Goal: Check status: Check status

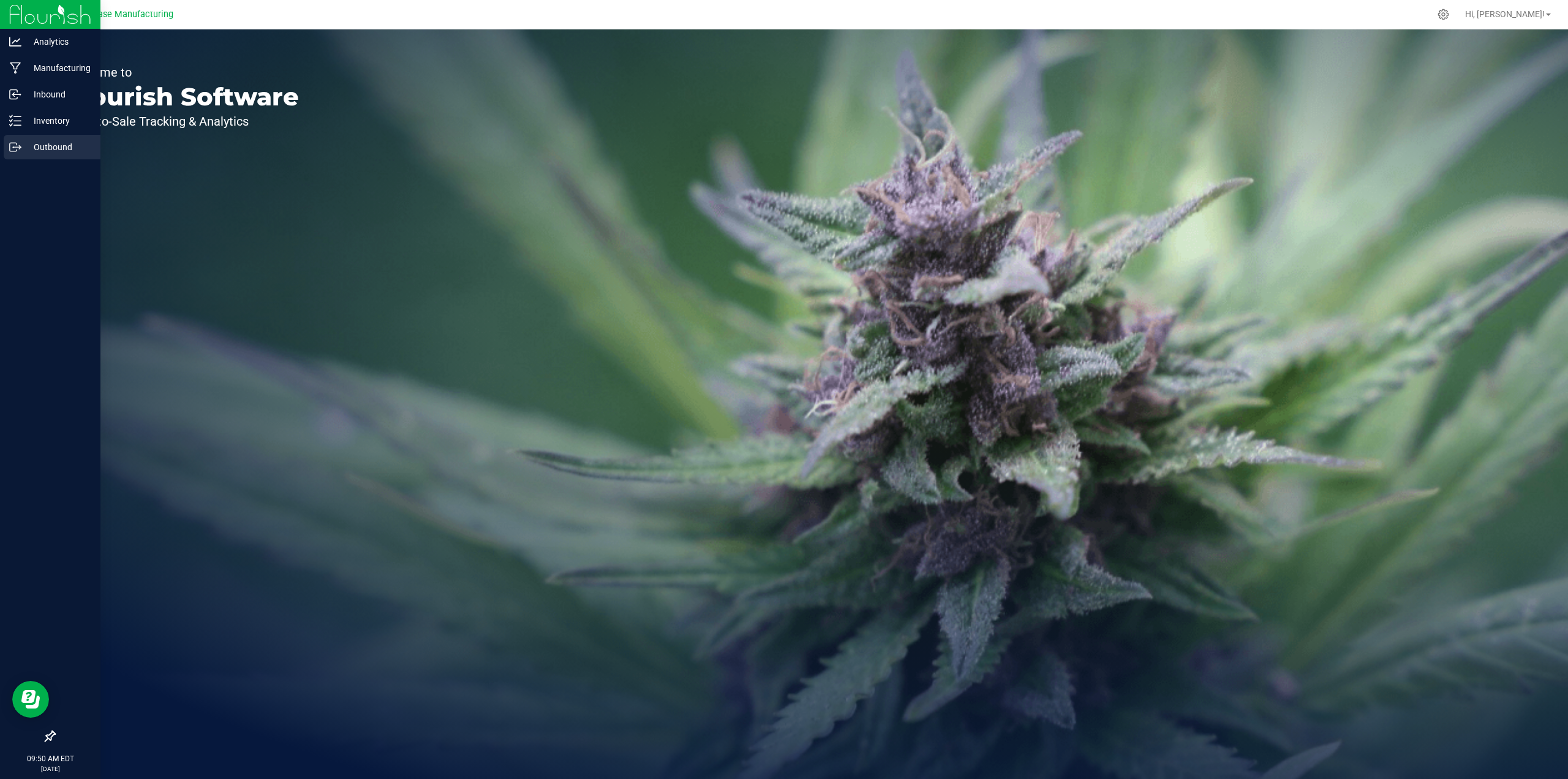
click at [36, 150] on p "Outbound" at bounding box center [58, 147] width 74 height 15
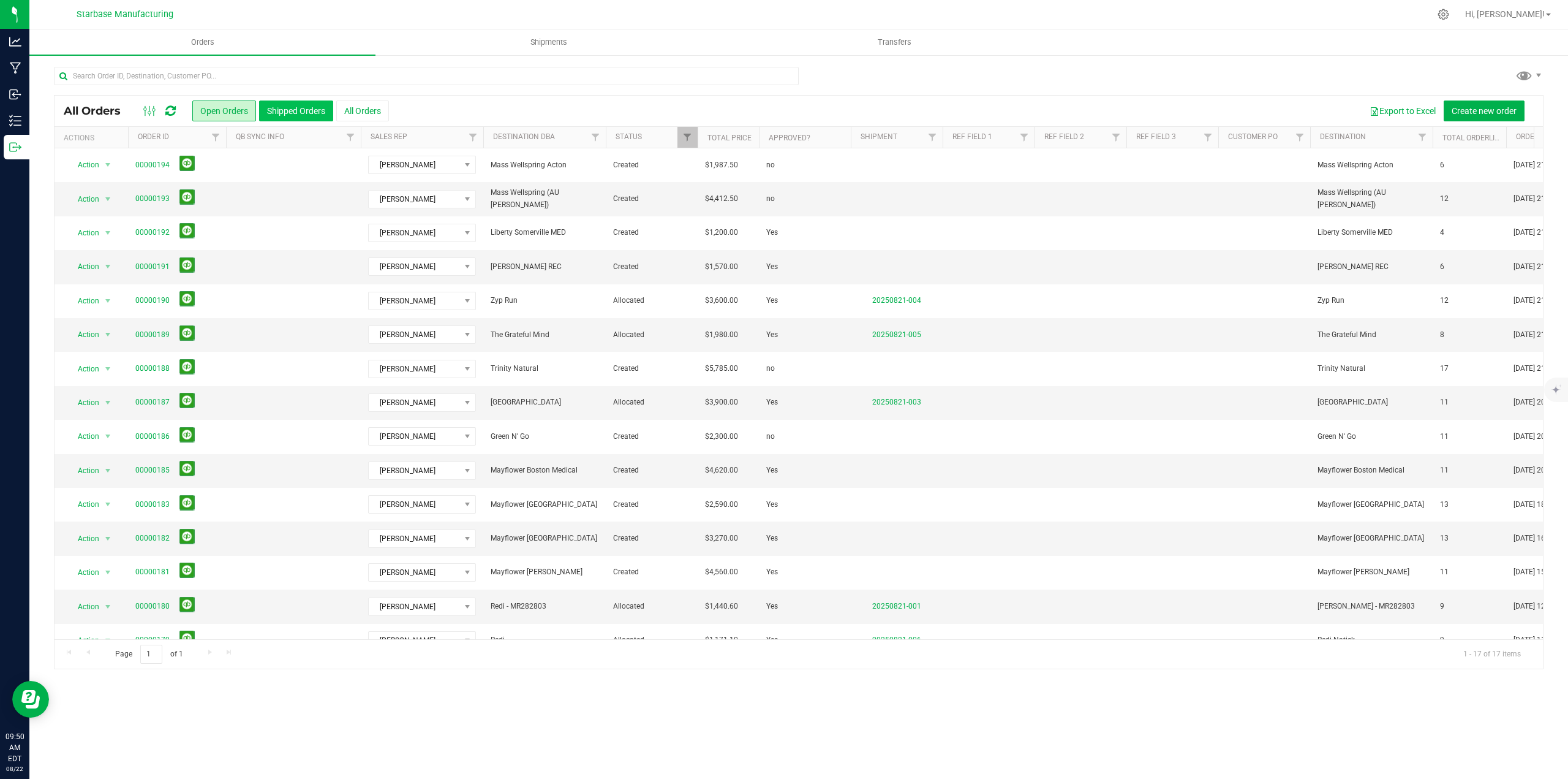
click at [289, 115] on button "Shipped Orders" at bounding box center [296, 111] width 74 height 21
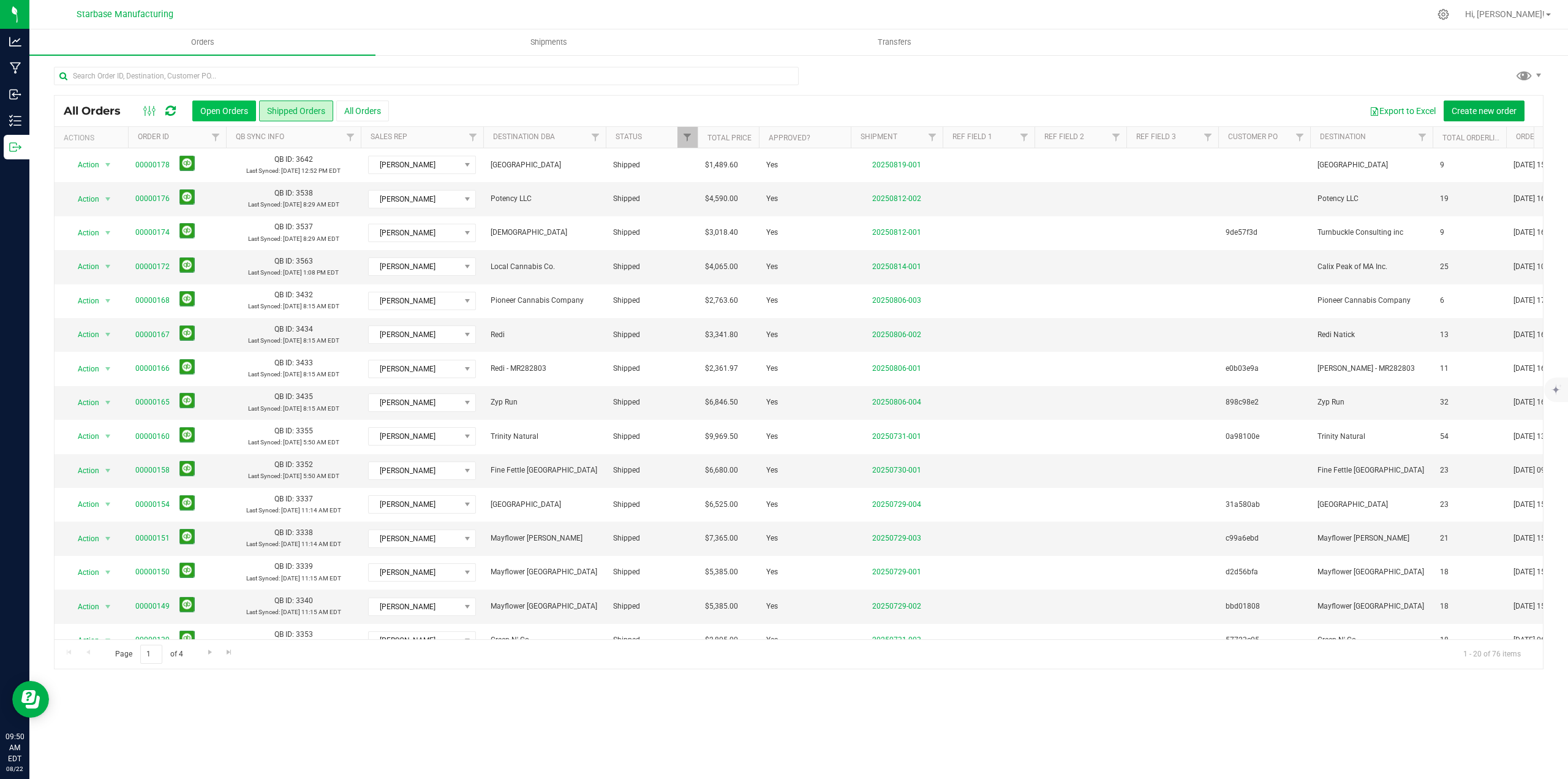
click at [207, 111] on button "Open Orders" at bounding box center [224, 111] width 64 height 21
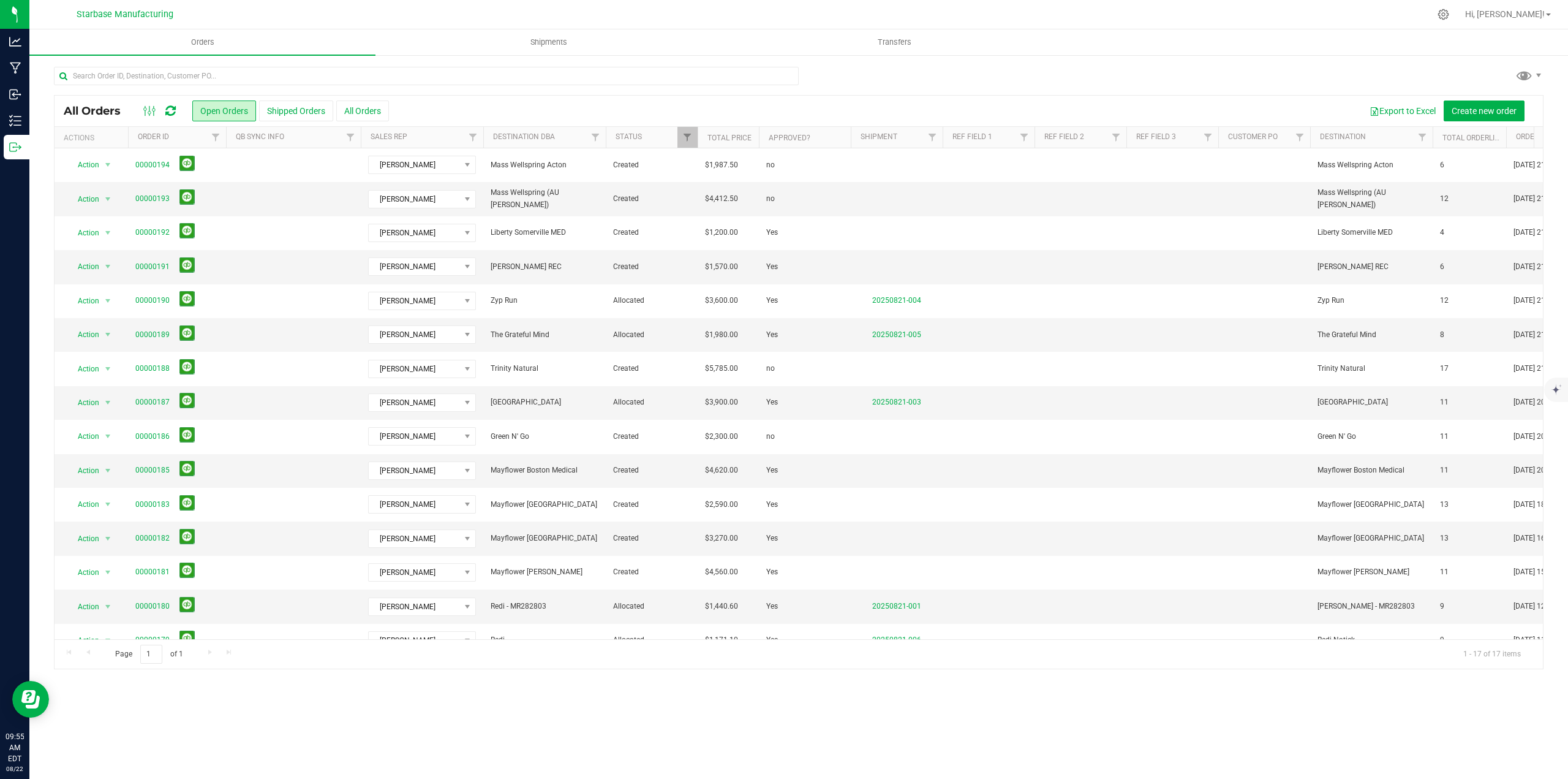
click at [616, 727] on div "Orders Shipments Transfers All Orders Open Orders Shipped Orders" at bounding box center [798, 404] width 1538 height 749
click at [699, 733] on div "Orders Shipments Transfers All Orders Open Orders Shipped Orders" at bounding box center [798, 404] width 1538 height 749
